Goal: Navigation & Orientation: Find specific page/section

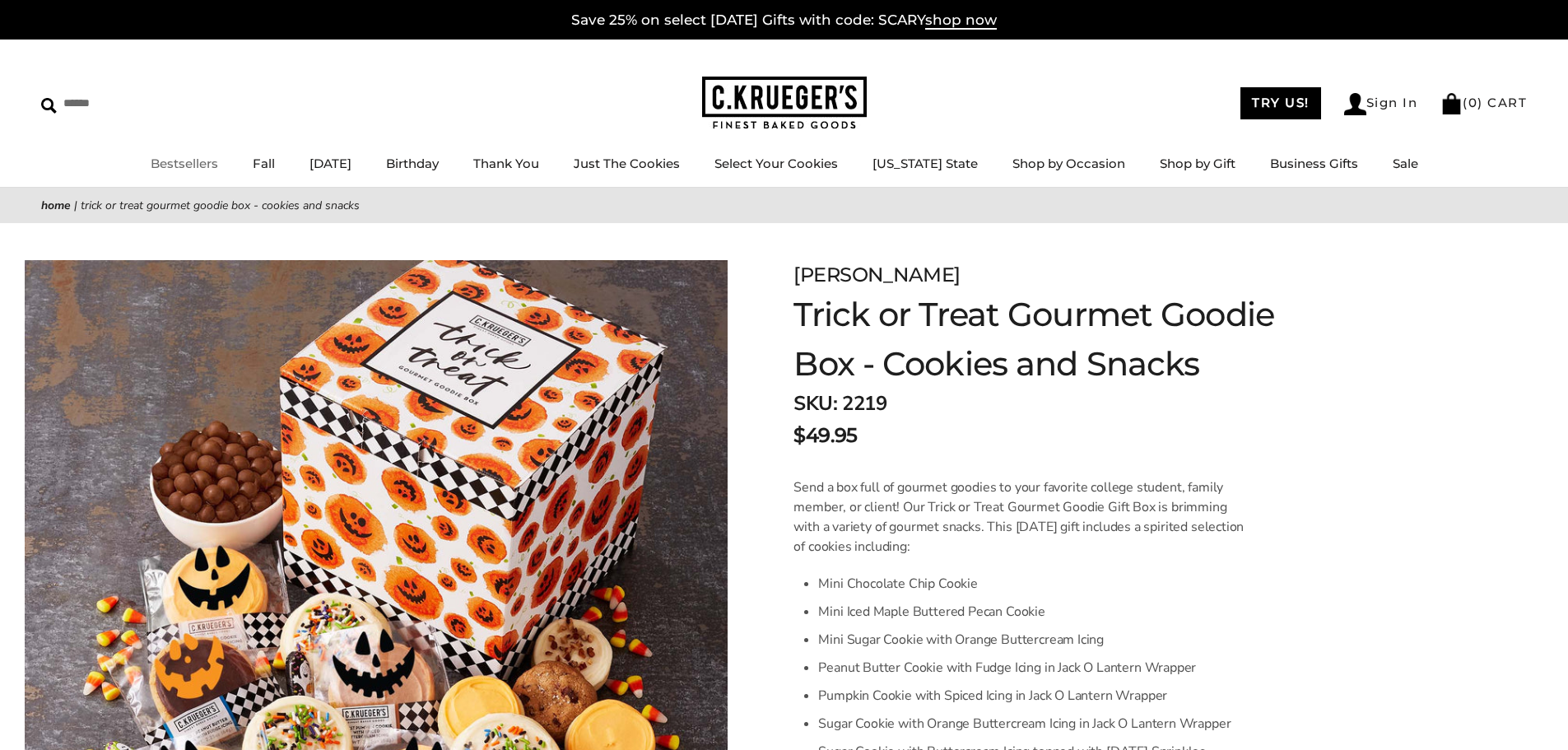
click at [185, 176] on ul "Bestsellers Fall NEW! Cozy Autumn Fall Celebration Watercolor Pumpkin Fall Plai…" at bounding box center [784, 171] width 1568 height 37
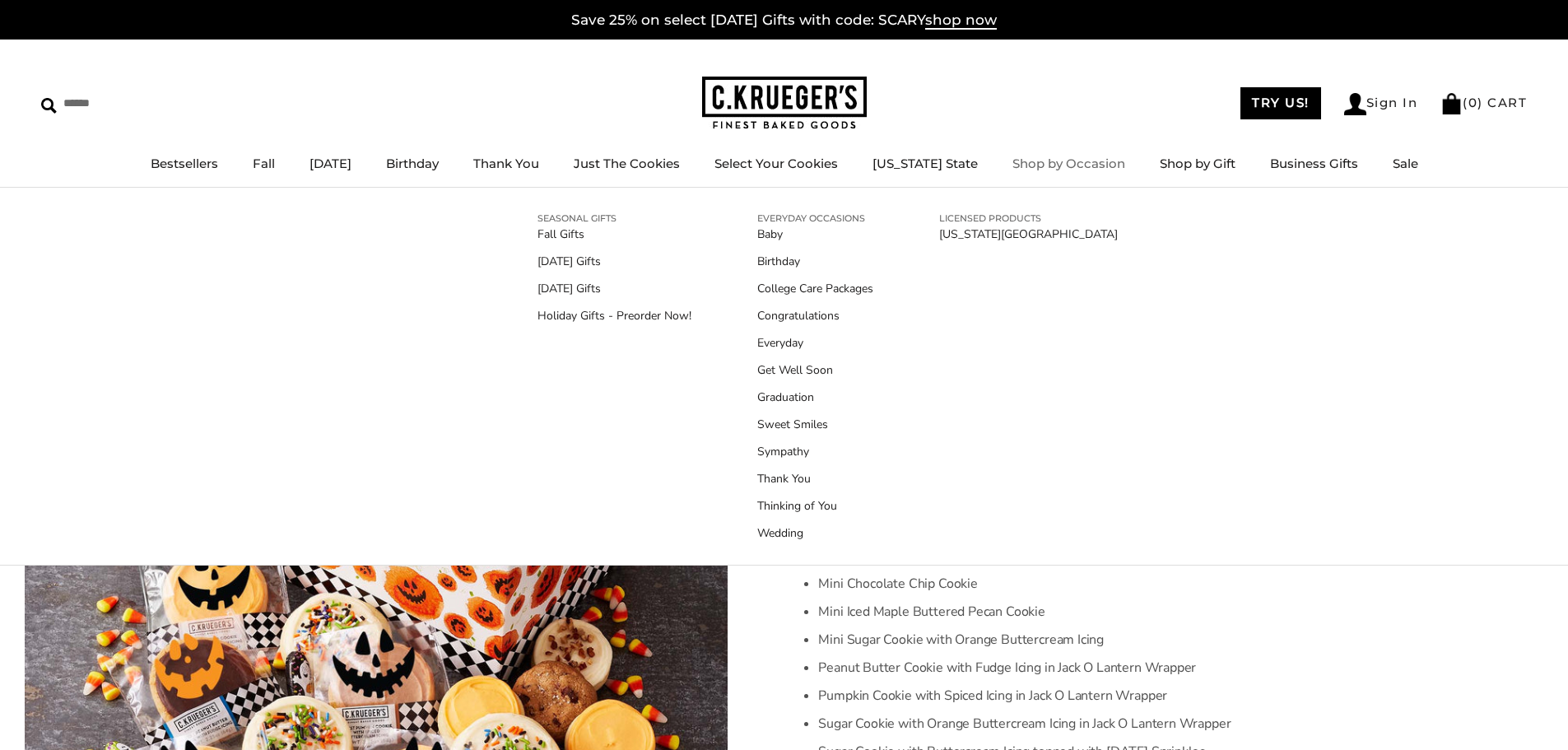
click at [1059, 168] on link "Shop by Occasion" at bounding box center [1069, 163] width 113 height 15
click at [791, 369] on link "Get Well Soon" at bounding box center [815, 370] width 116 height 17
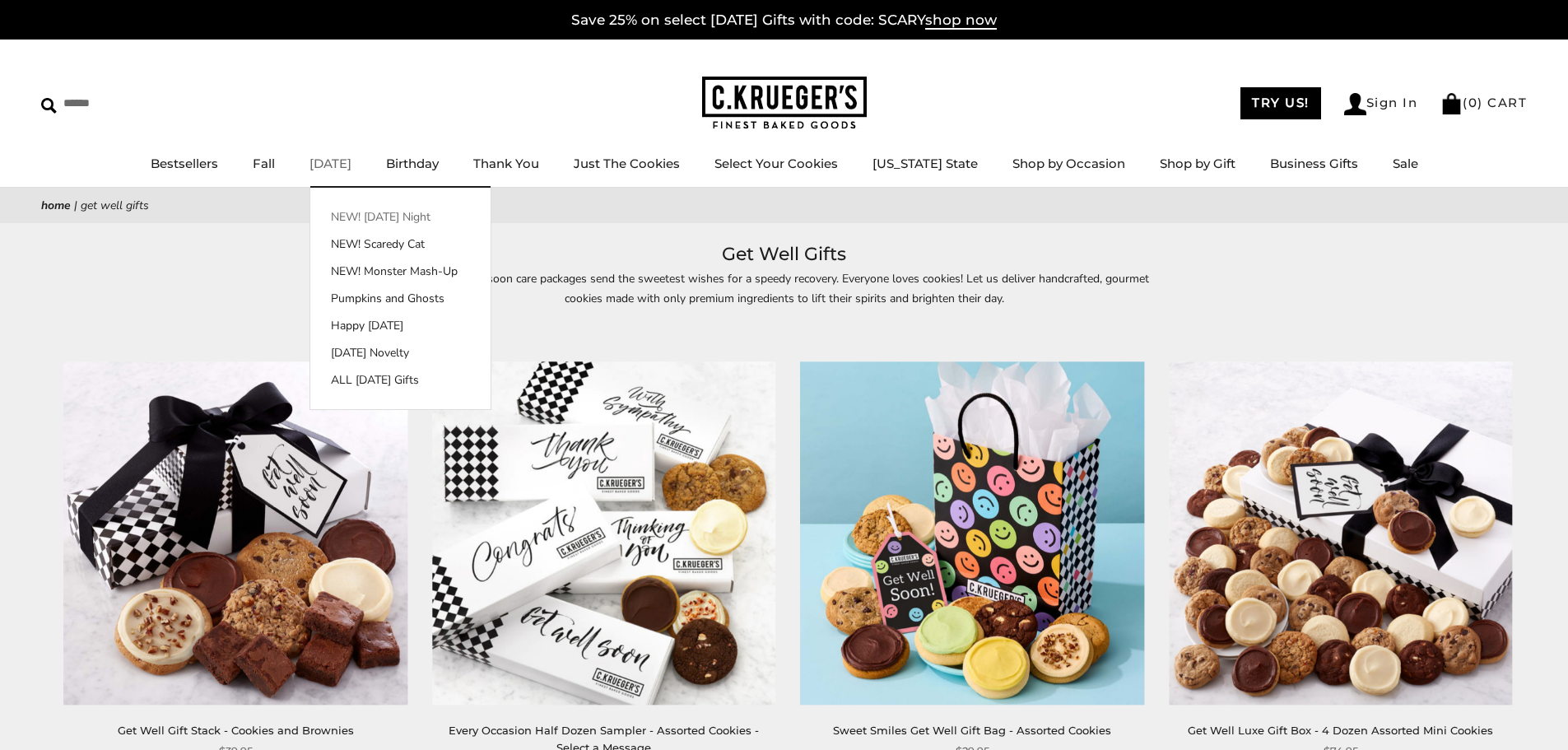
click at [376, 216] on link "NEW! [DATE] Night" at bounding box center [400, 216] width 180 height 17
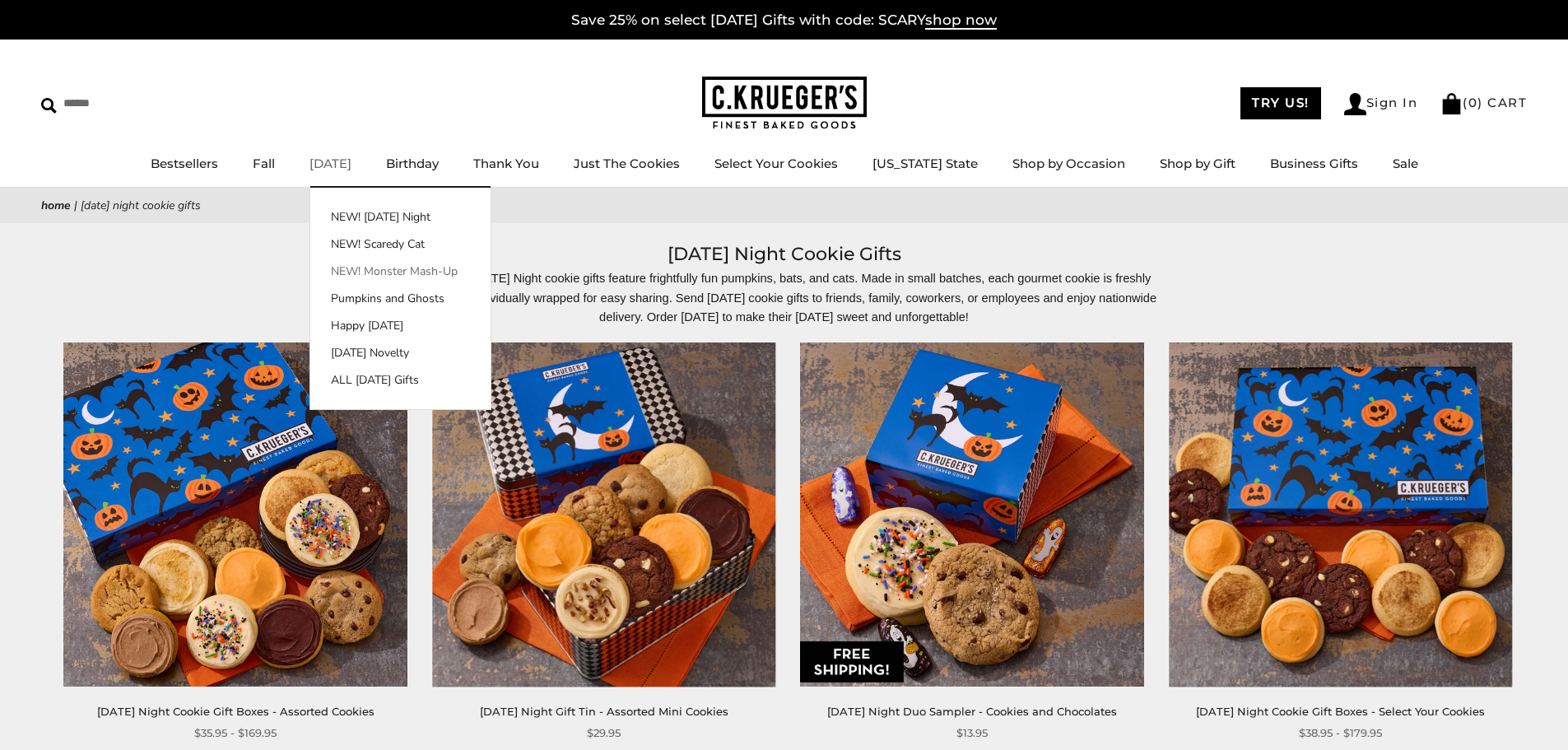
click at [429, 266] on link "NEW! Monster Mash-Up" at bounding box center [400, 271] width 180 height 17
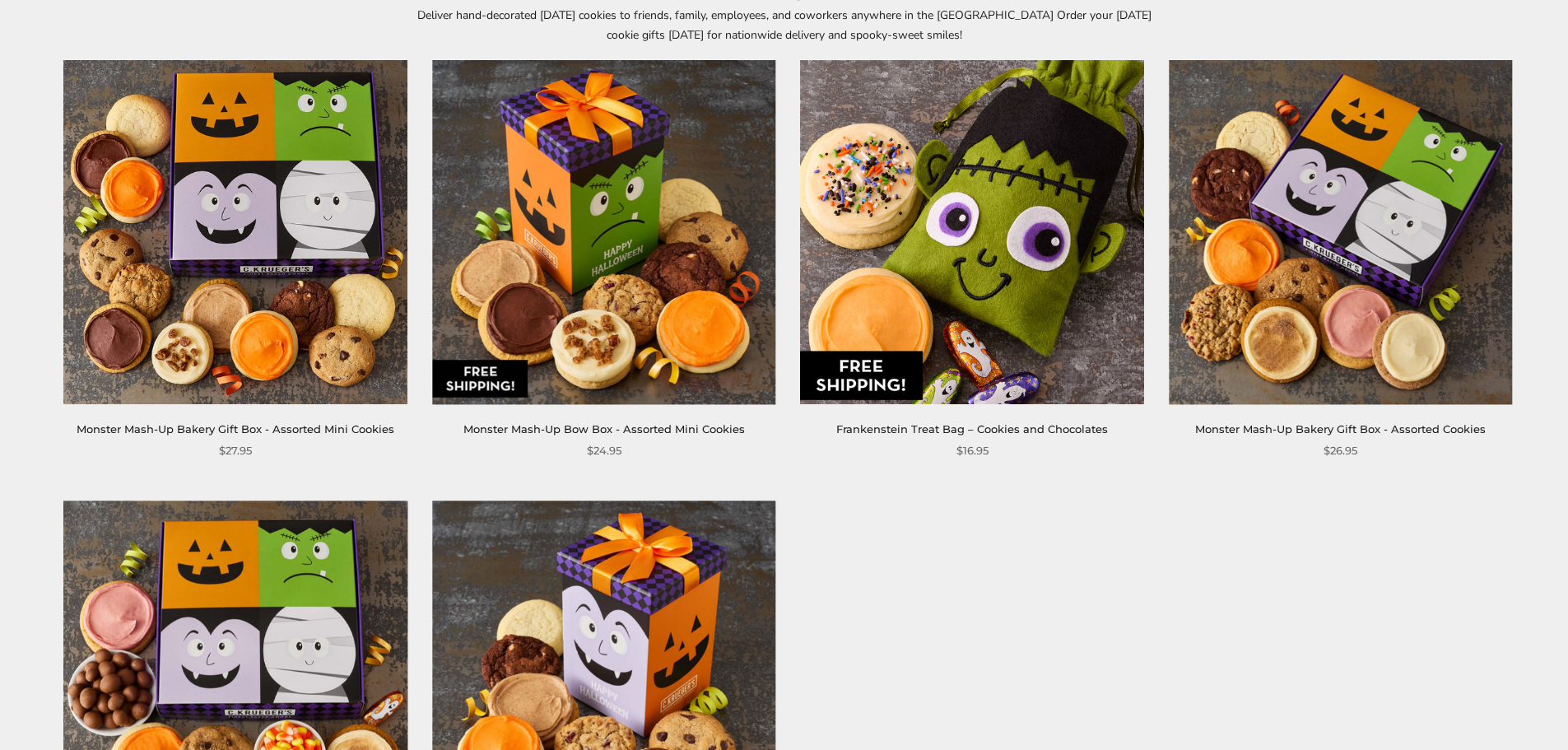
scroll to position [494, 0]
